Goal: Book appointment/travel/reservation

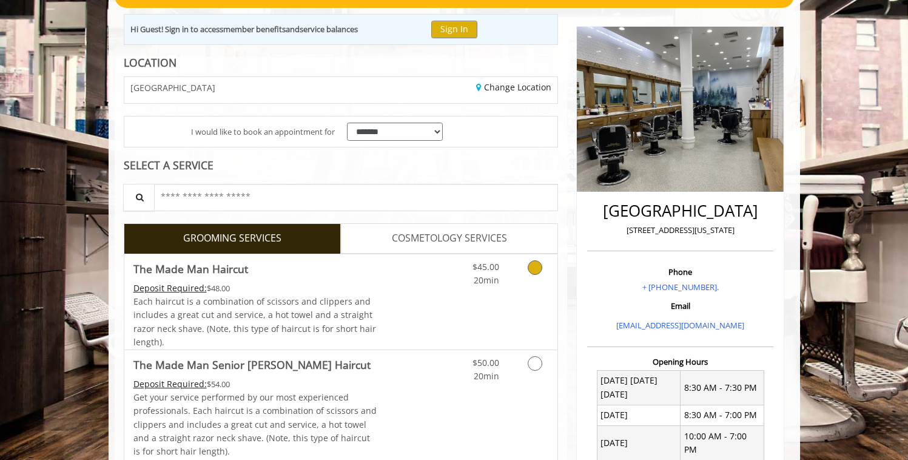
click at [541, 265] on icon "Grooming services" at bounding box center [535, 267] width 15 height 15
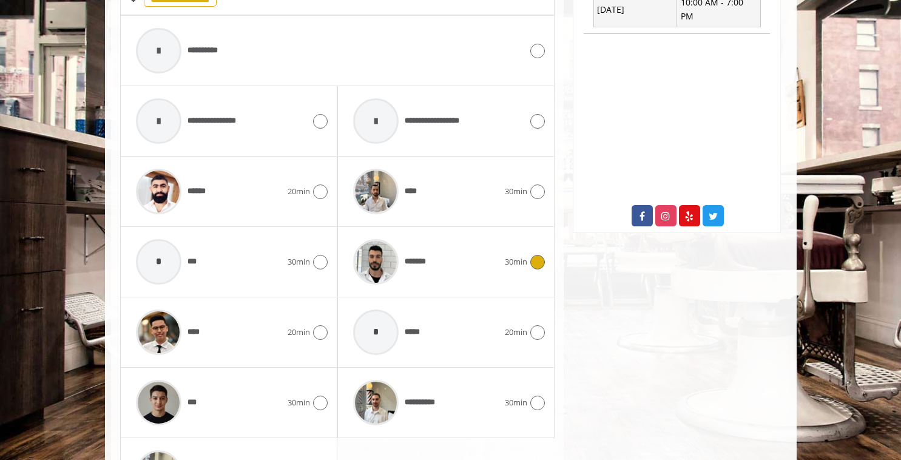
scroll to position [558, 0]
click at [496, 50] on div "**********" at bounding box center [329, 51] width 398 height 58
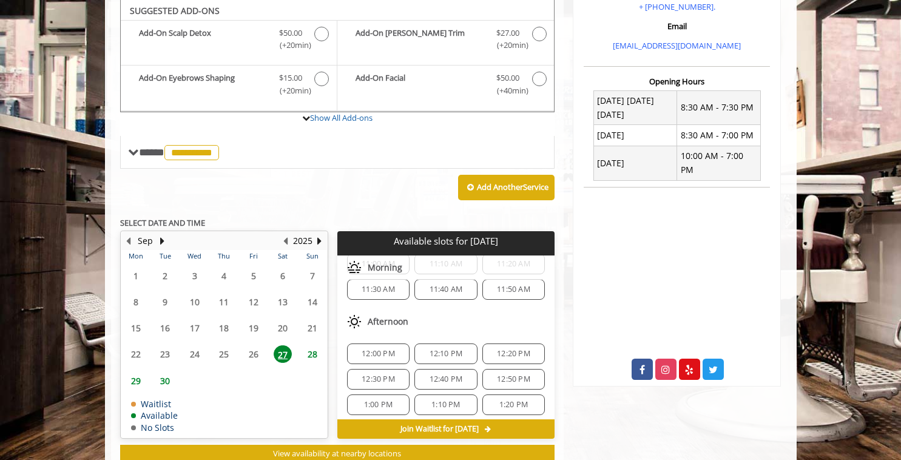
scroll to position [0, 0]
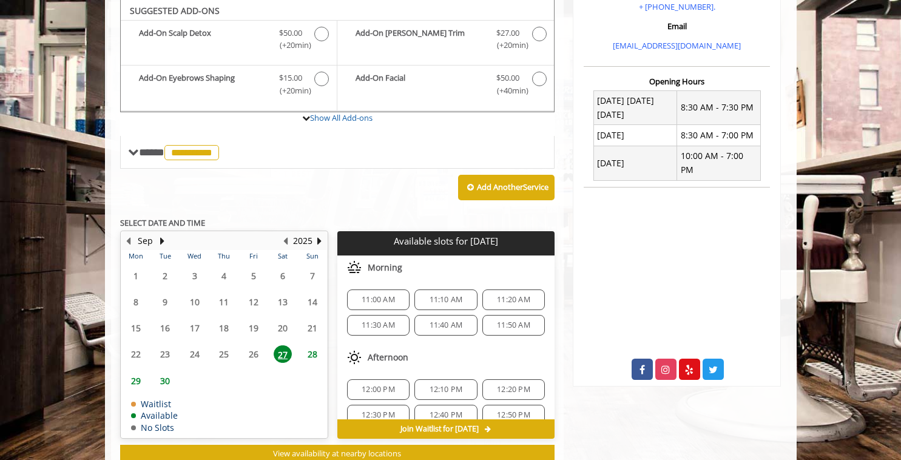
click at [379, 299] on span "11:00 AM" at bounding box center [377, 300] width 33 height 10
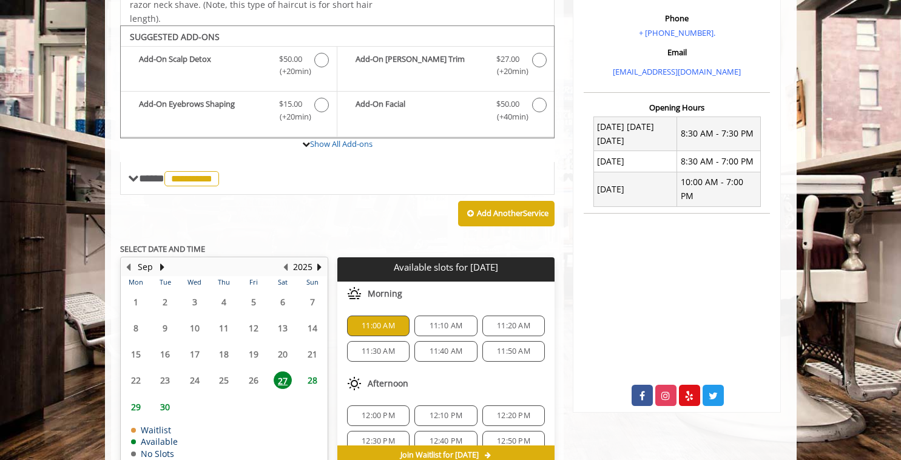
scroll to position [340, 0]
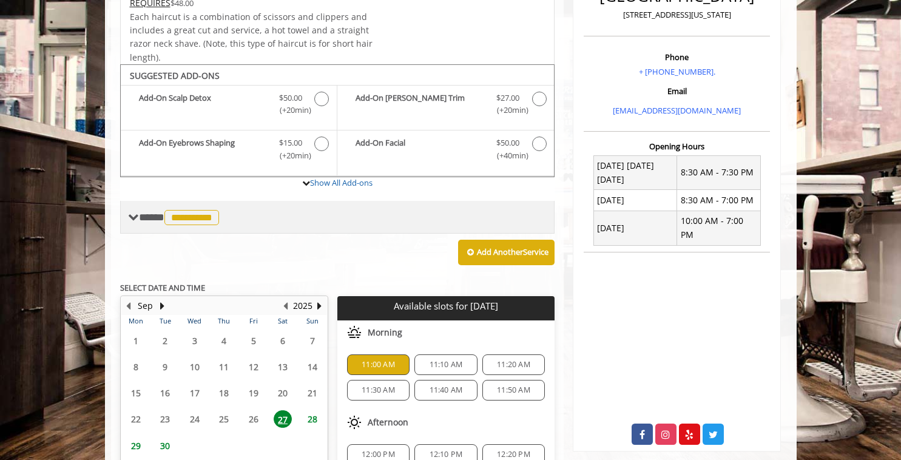
click at [132, 220] on span at bounding box center [133, 217] width 11 height 11
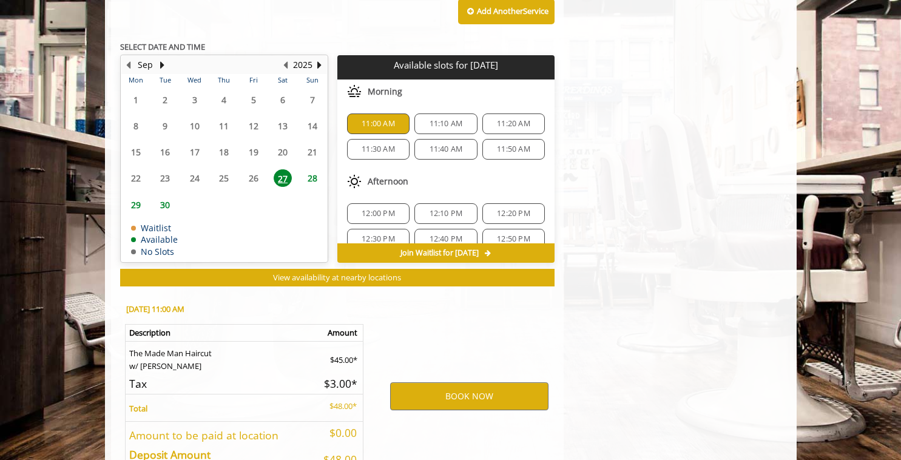
scroll to position [1086, 0]
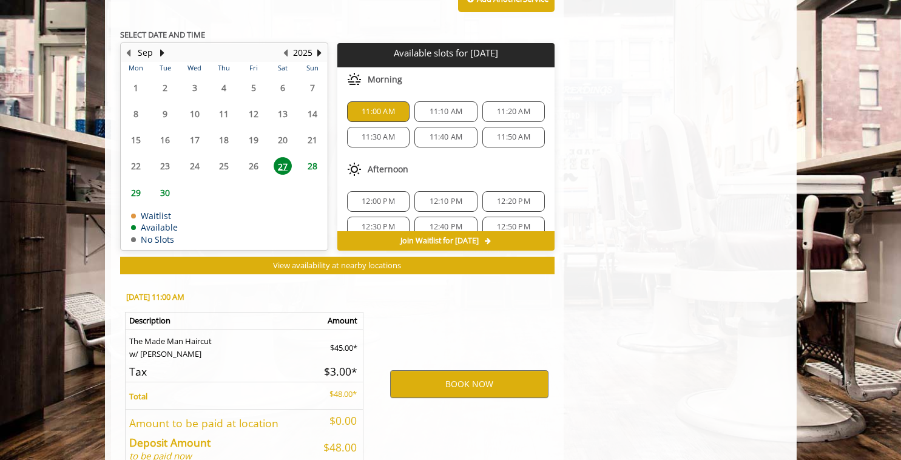
click at [437, 114] on span "11:10 AM" at bounding box center [445, 112] width 33 height 10
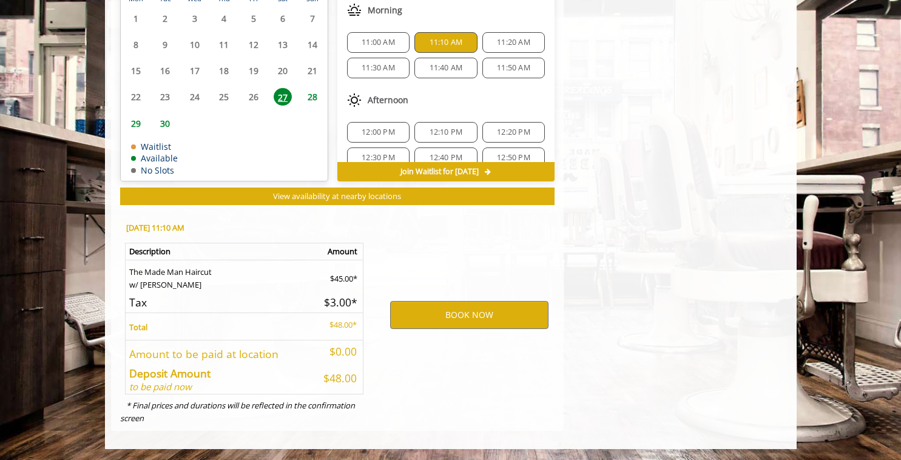
click at [376, 44] on span "11:00 AM" at bounding box center [377, 43] width 33 height 10
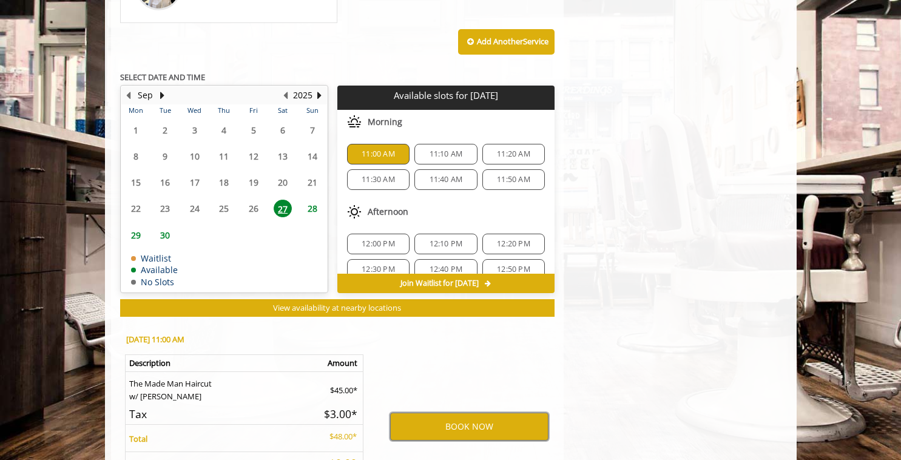
scroll to position [1033, 0]
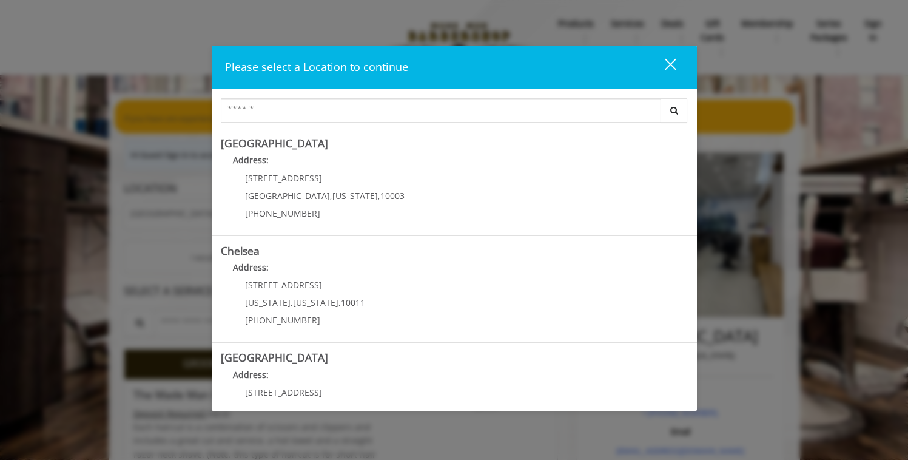
click at [673, 65] on div "close" at bounding box center [663, 67] width 24 height 18
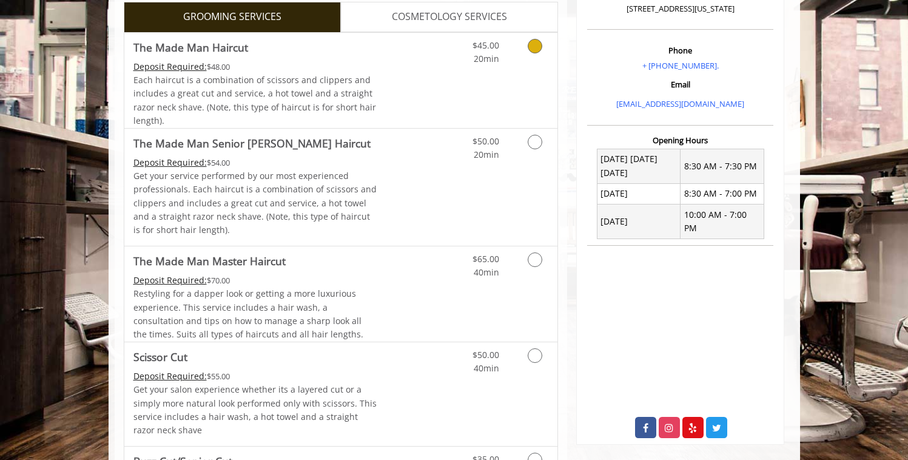
click at [533, 57] on link "Grooming services" at bounding box center [532, 49] width 31 height 33
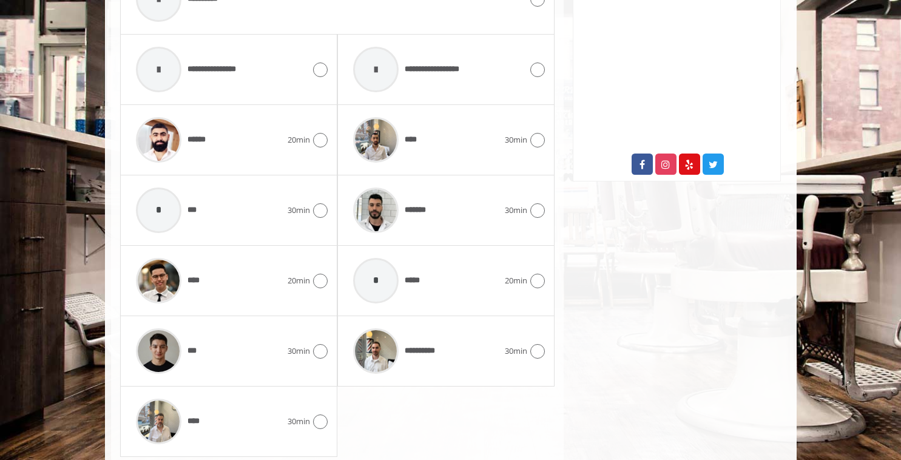
scroll to position [623, 0]
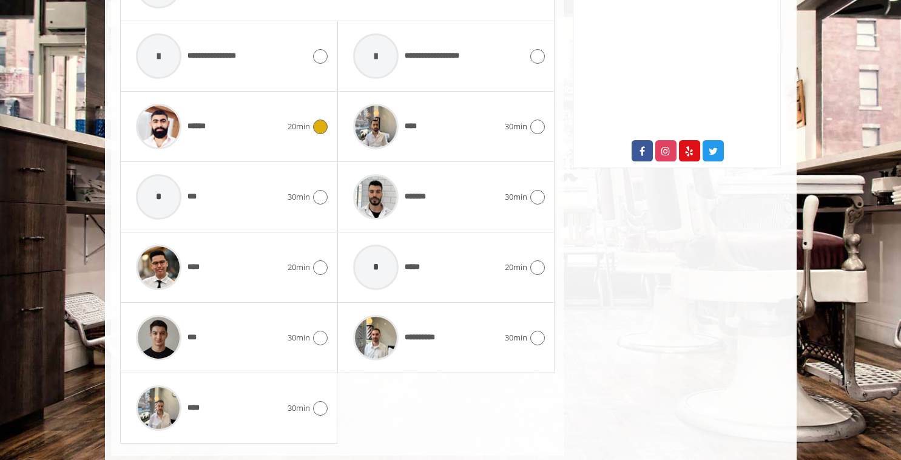
click at [284, 132] on div "******" at bounding box center [209, 127] width 158 height 58
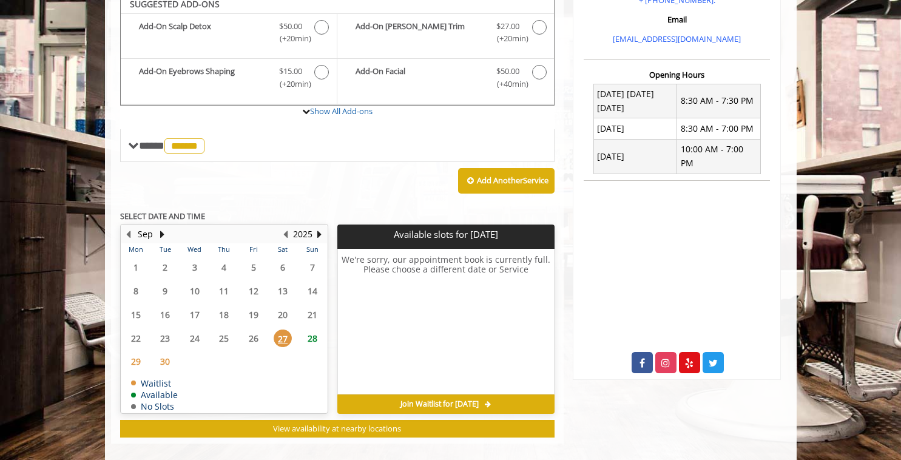
scroll to position [405, 0]
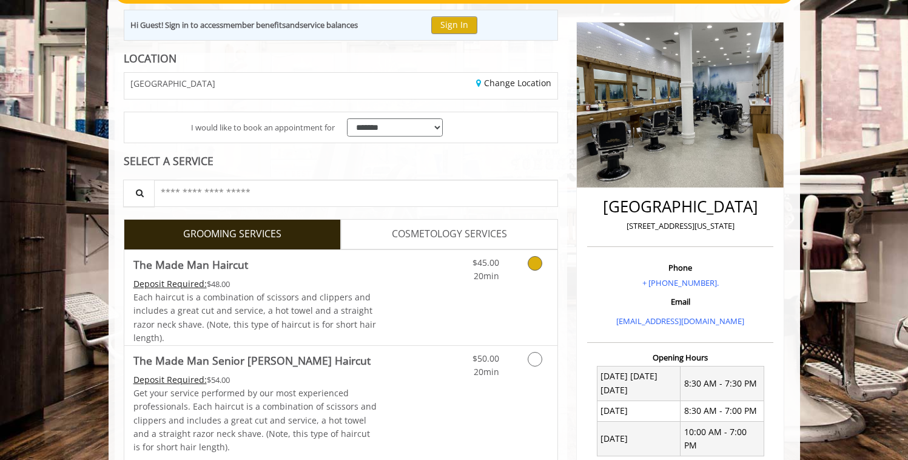
click at [540, 269] on link "Grooming services" at bounding box center [532, 266] width 31 height 33
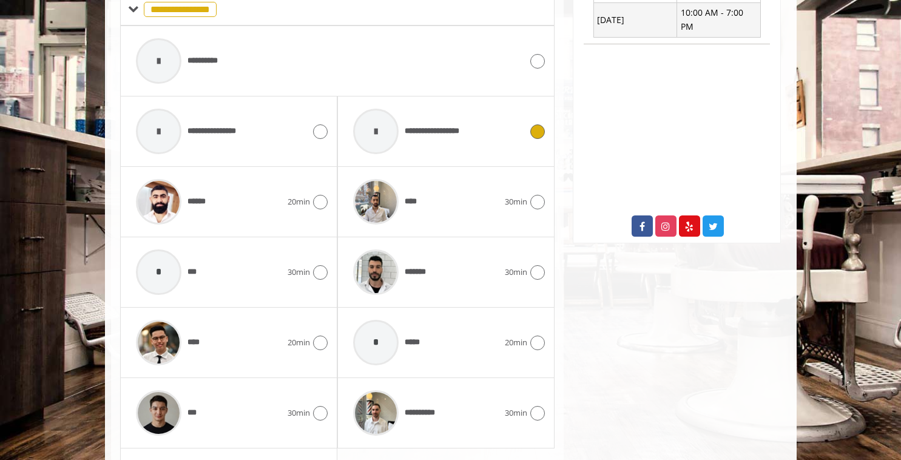
scroll to position [562, 0]
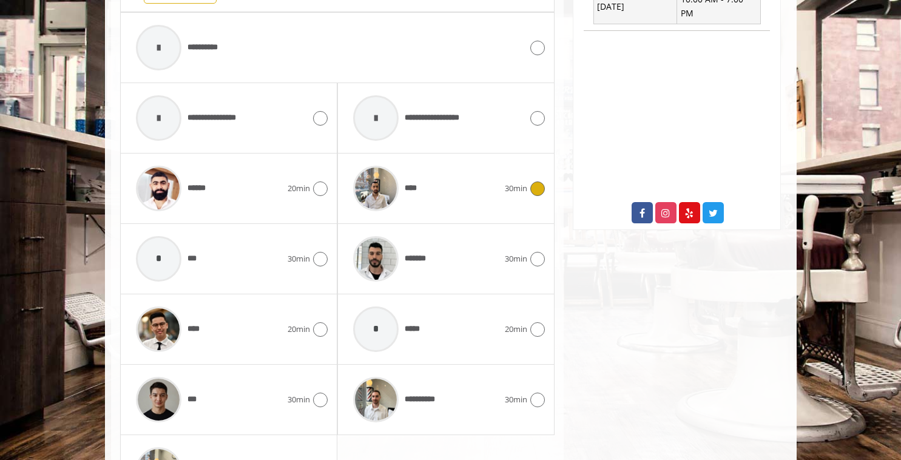
click at [471, 189] on div "****" at bounding box center [426, 189] width 158 height 58
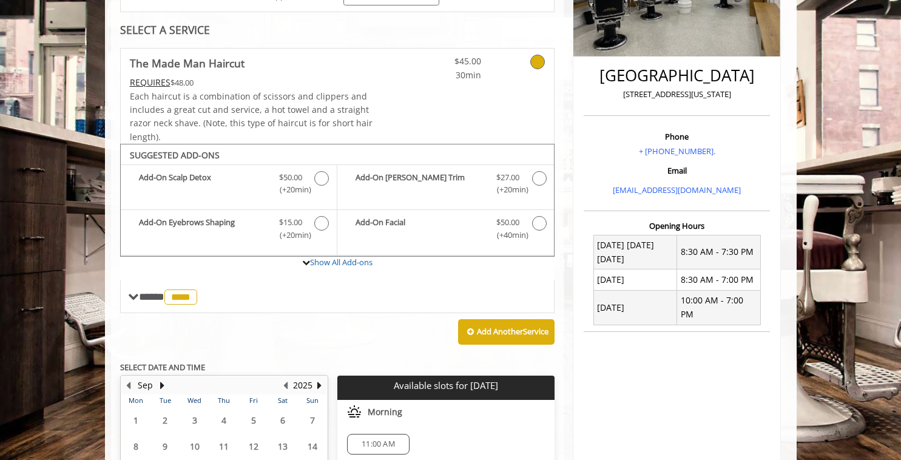
scroll to position [358, 0]
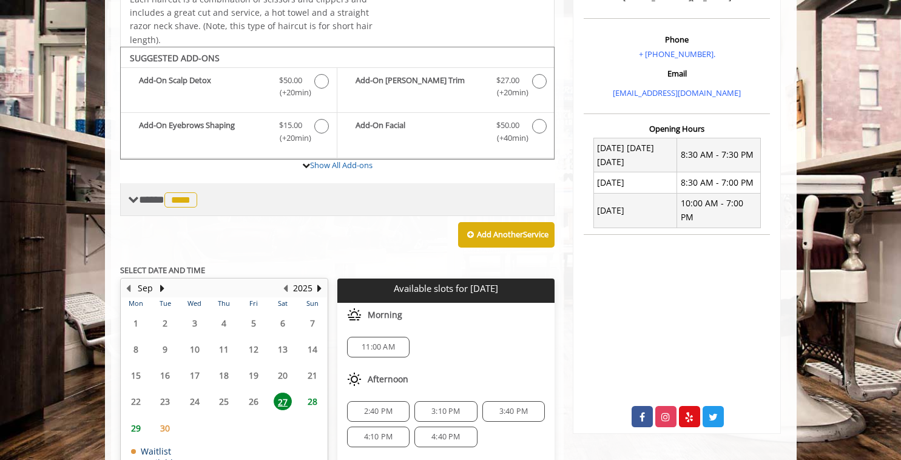
click at [136, 204] on span at bounding box center [133, 199] width 11 height 11
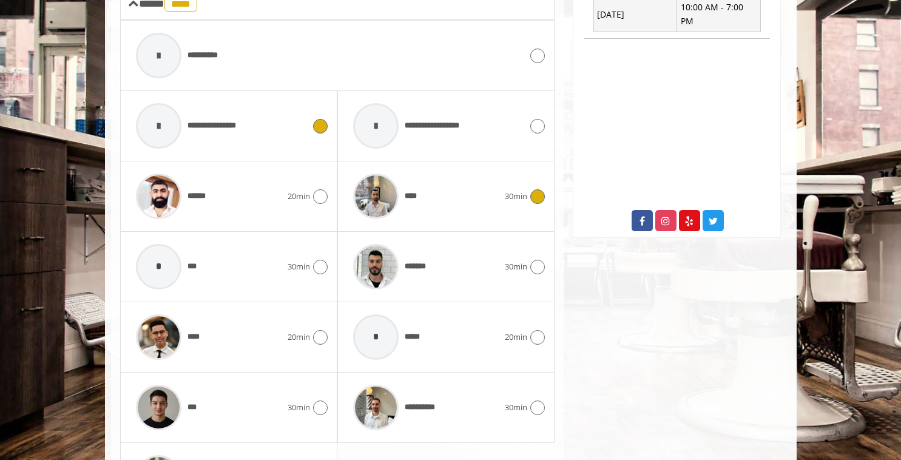
scroll to position [596, 0]
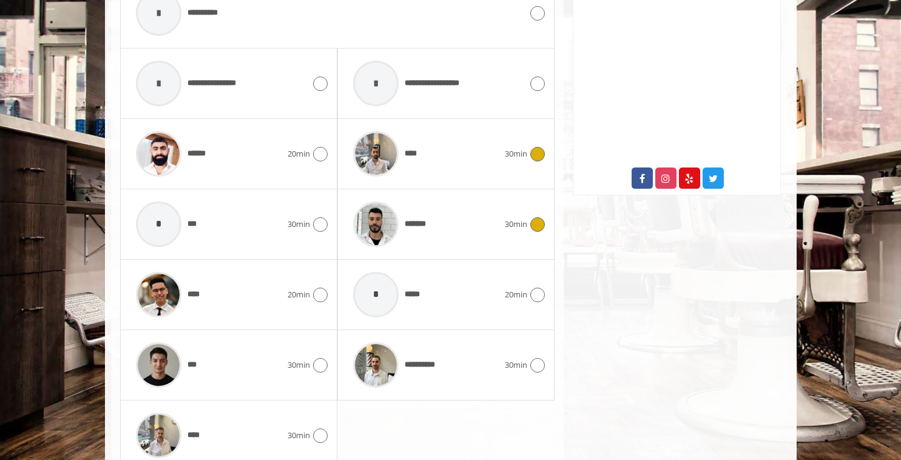
click at [473, 228] on div "*******" at bounding box center [426, 224] width 158 height 58
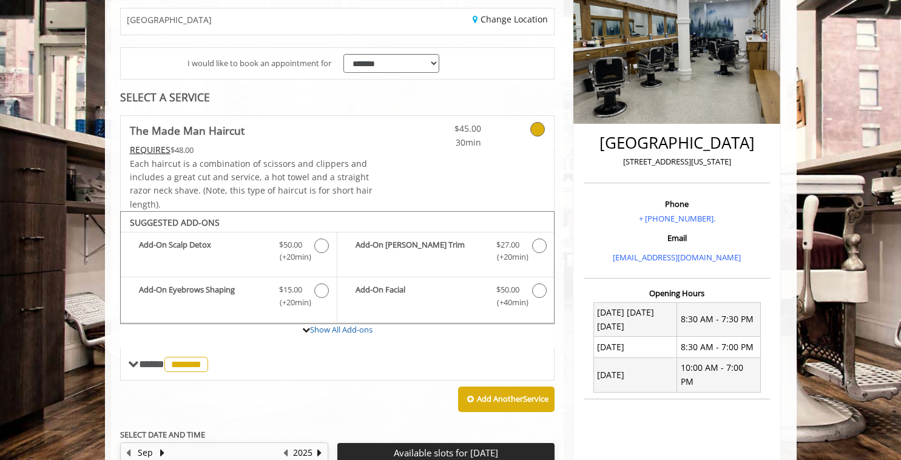
scroll to position [167, 0]
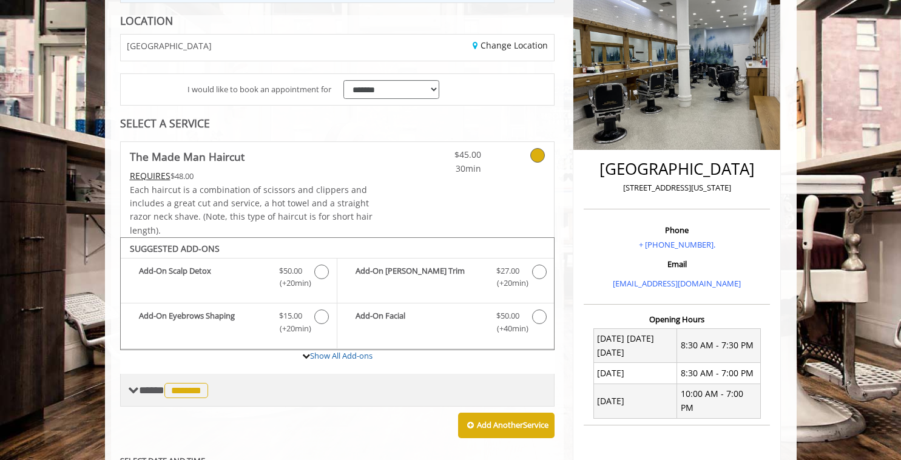
click at [135, 389] on span at bounding box center [133, 390] width 11 height 11
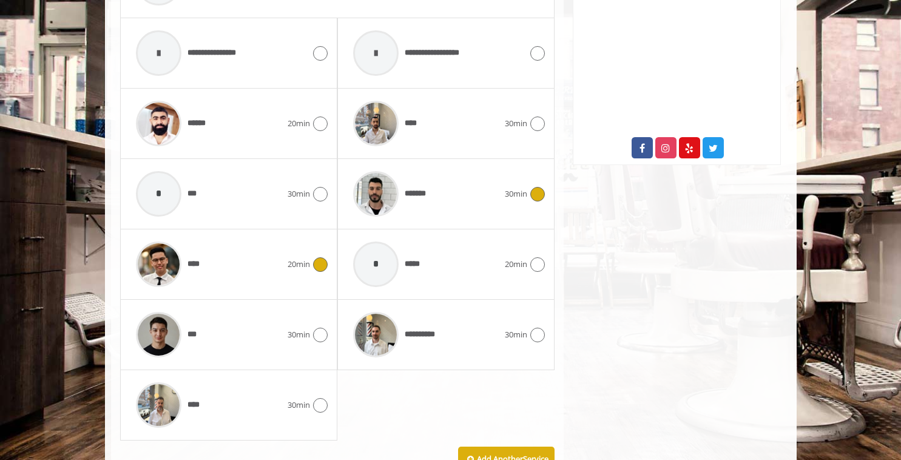
click at [310, 263] on div at bounding box center [319, 264] width 18 height 15
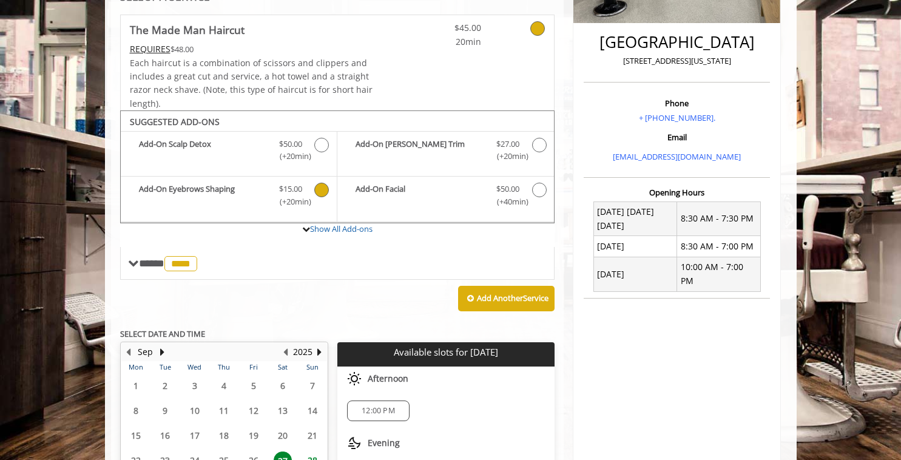
scroll to position [434, 0]
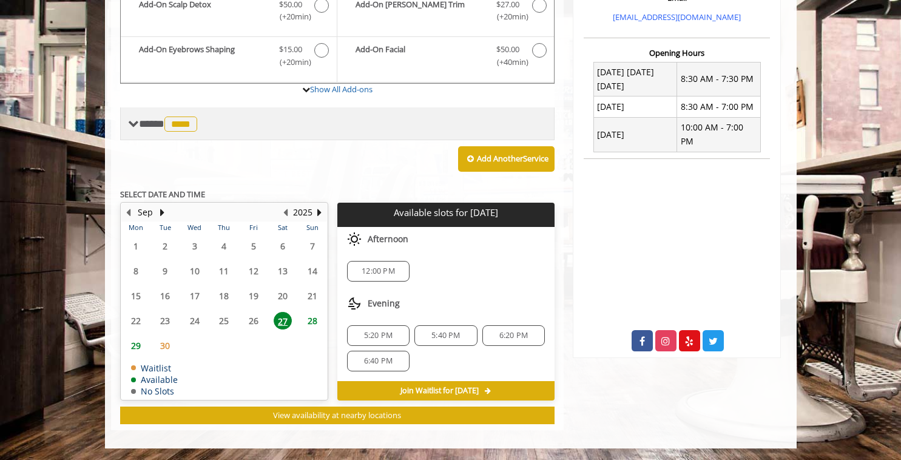
click at [131, 127] on span at bounding box center [133, 123] width 11 height 11
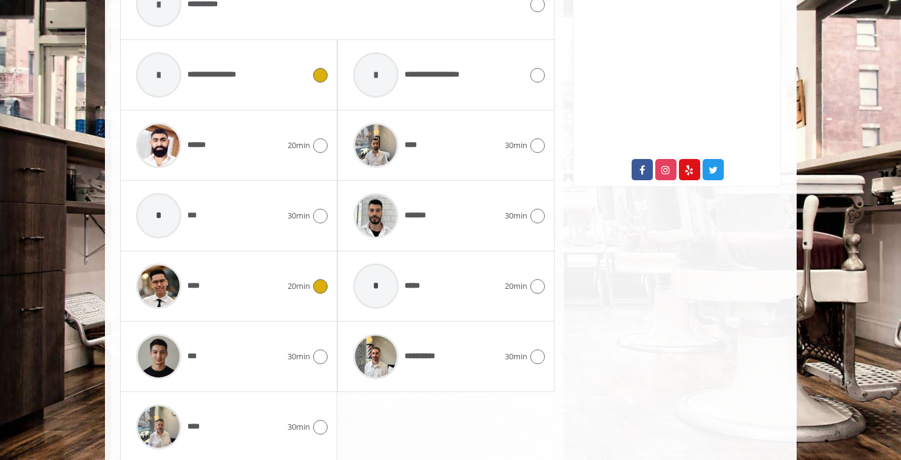
scroll to position [722, 0]
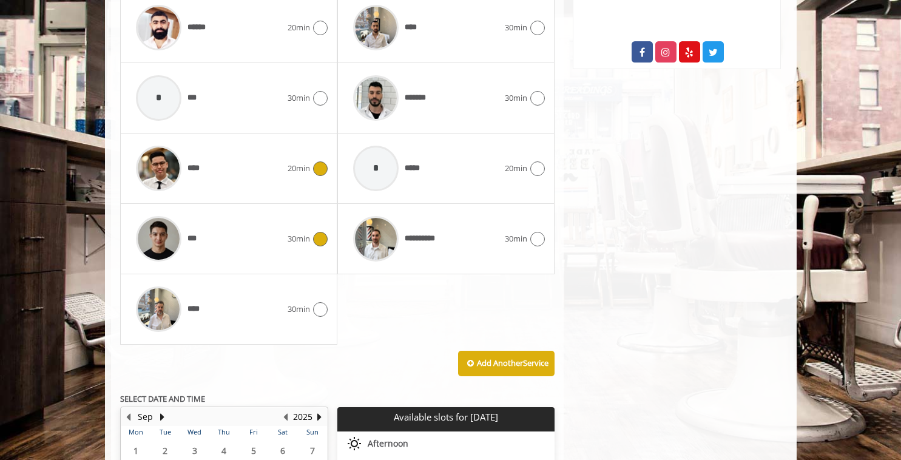
click at [313, 239] on icon at bounding box center [320, 239] width 15 height 15
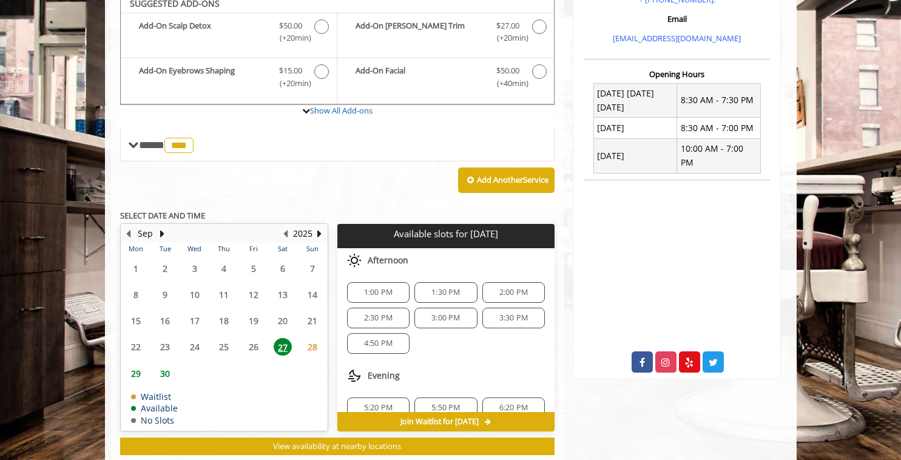
scroll to position [405, 0]
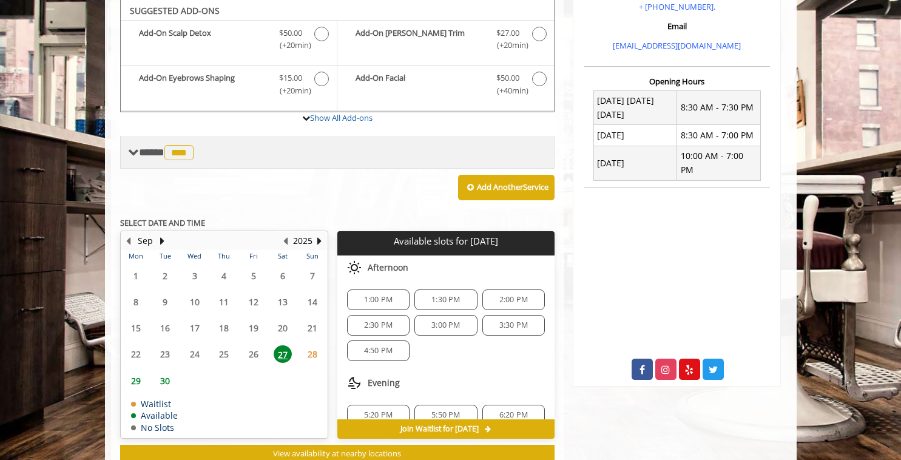
click at [143, 155] on span "**** *** ********" at bounding box center [168, 152] width 58 height 11
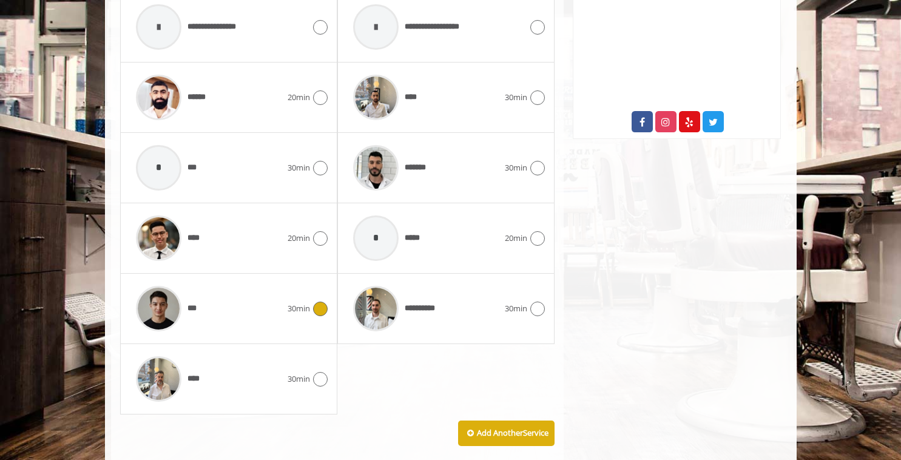
scroll to position [666, 0]
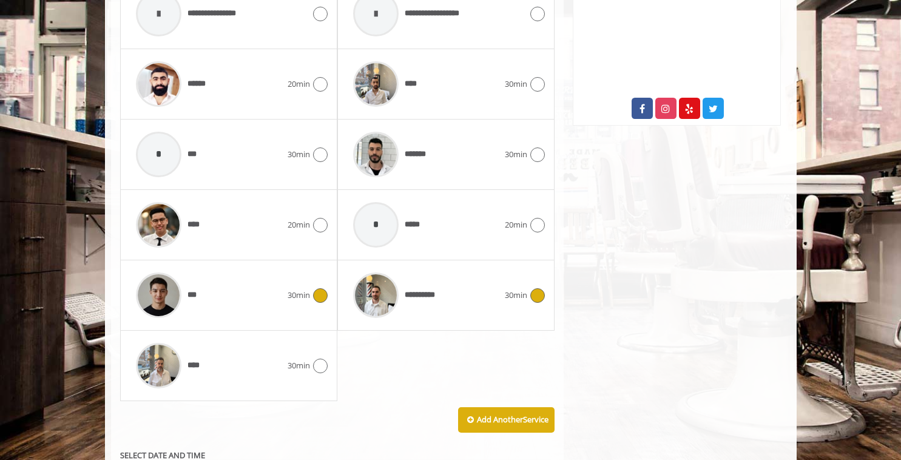
click at [365, 298] on img at bounding box center [375, 294] width 45 height 45
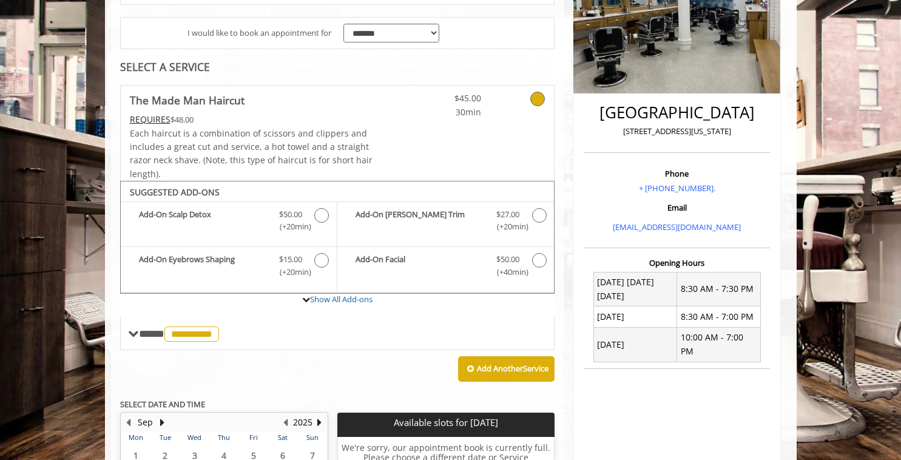
scroll to position [217, 0]
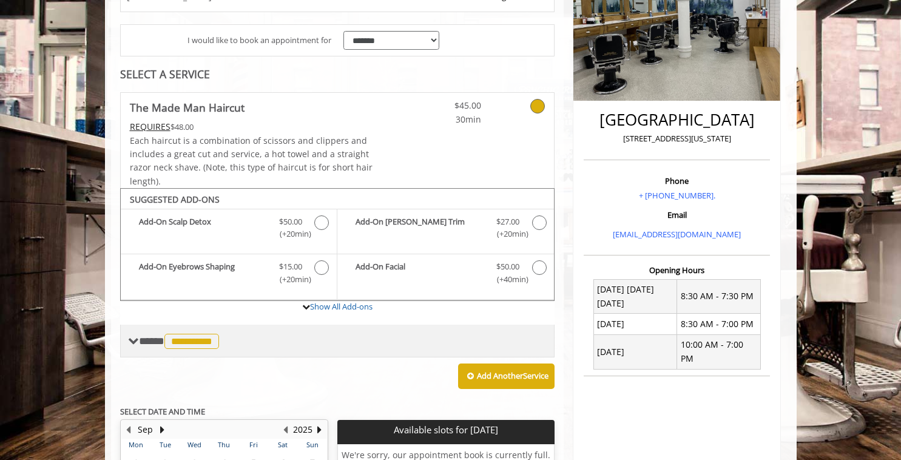
click at [140, 343] on span "**********" at bounding box center [180, 340] width 83 height 11
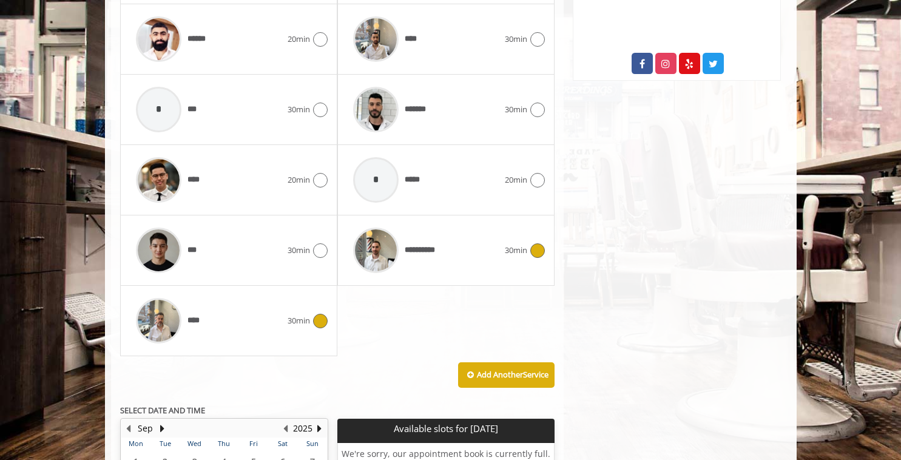
click at [229, 314] on div "****" at bounding box center [209, 321] width 158 height 58
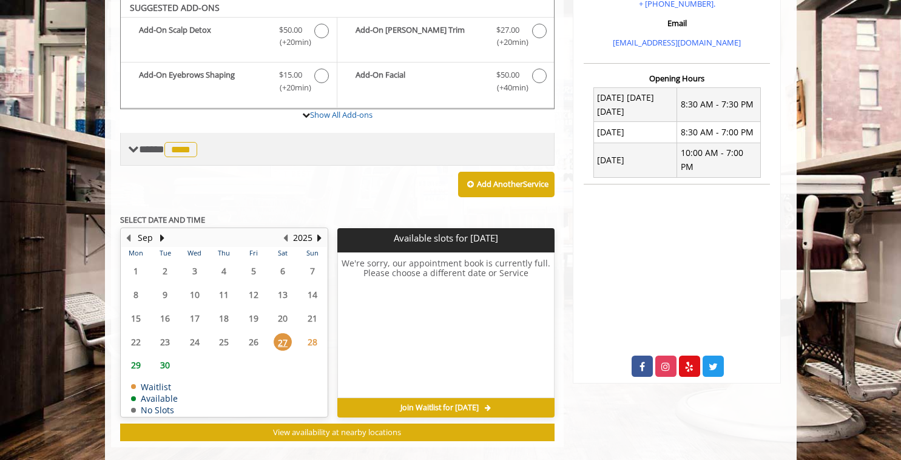
scroll to position [405, 0]
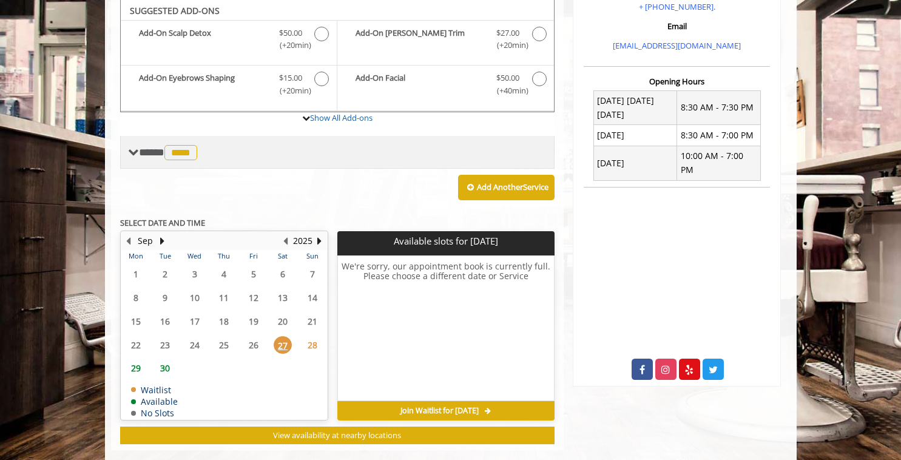
click at [129, 154] on span at bounding box center [133, 152] width 11 height 11
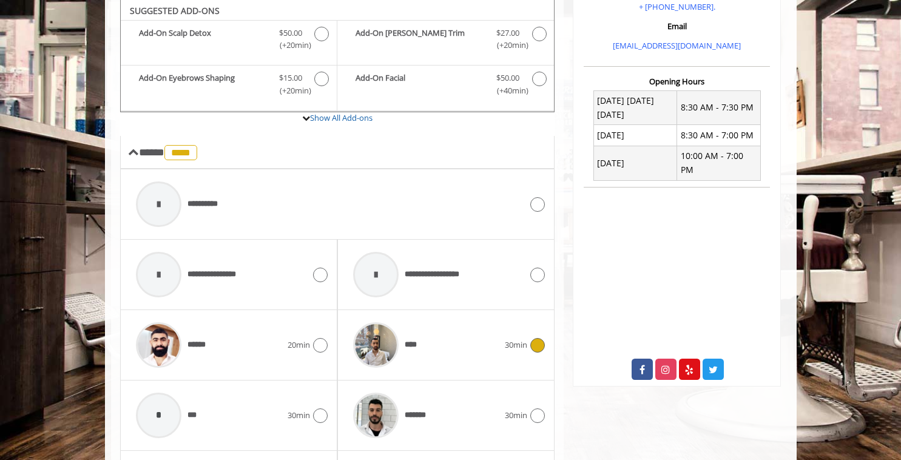
click at [477, 339] on div "****" at bounding box center [426, 345] width 158 height 58
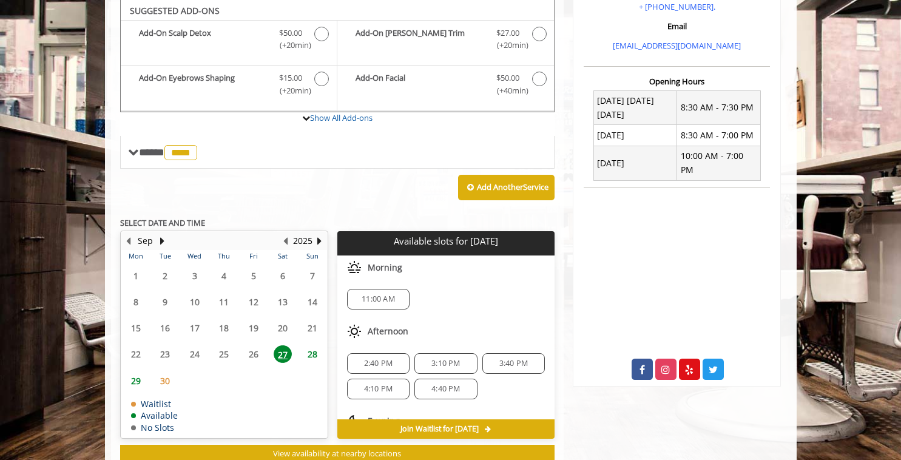
scroll to position [0, 0]
